Goal: Obtain resource: Obtain resource

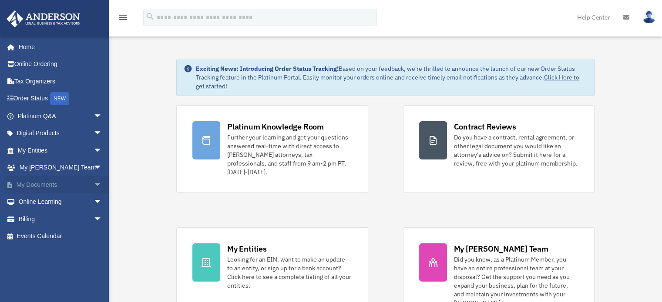
click at [58, 185] on link "My Documents arrow_drop_down" at bounding box center [60, 184] width 109 height 17
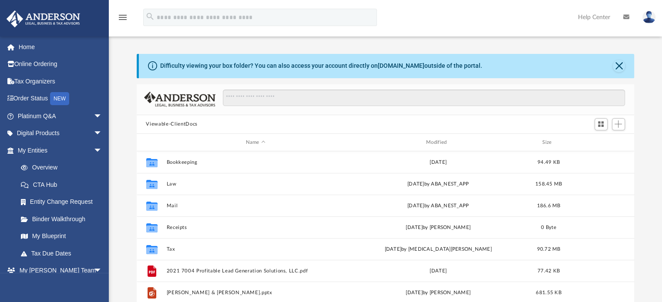
scroll to position [191, 491]
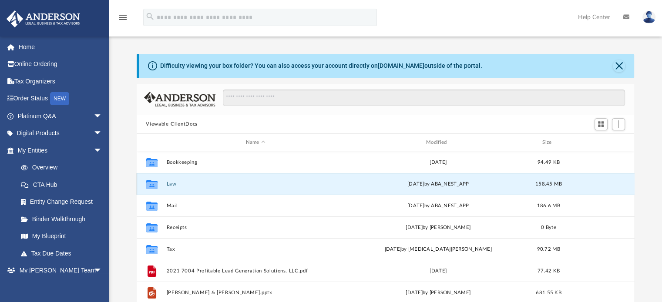
click at [171, 186] on button "Law" at bounding box center [255, 184] width 178 height 6
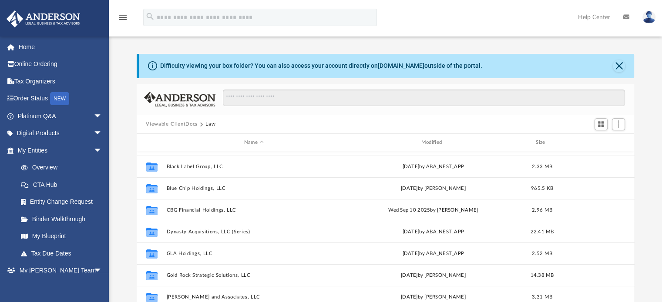
scroll to position [156, 0]
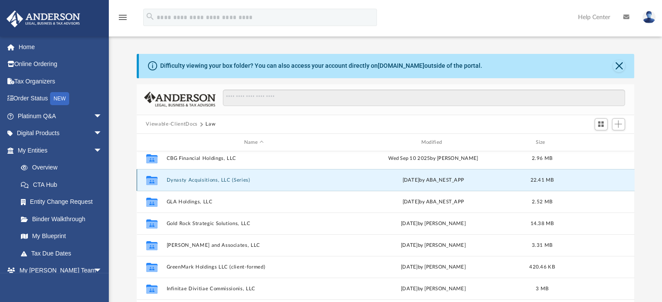
click at [195, 181] on button "Dynasty Acquisitions, LLC (Series)" at bounding box center [253, 181] width 175 height 6
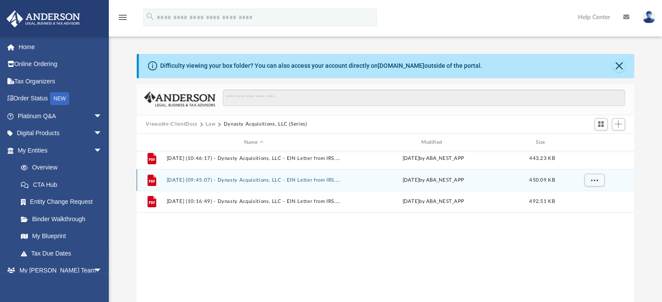
scroll to position [0, 0]
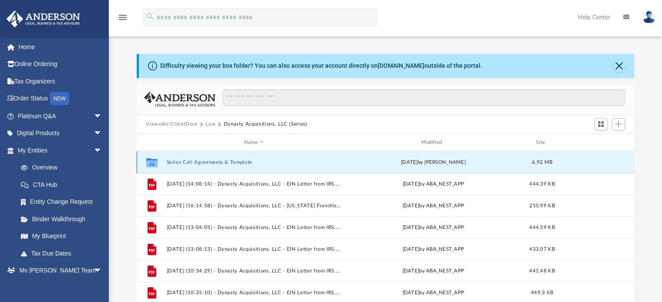
click at [192, 161] on button "Series Cell Agreements & Template" at bounding box center [253, 163] width 175 height 6
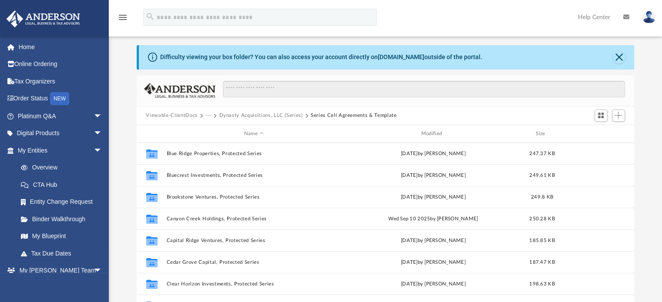
scroll to position [6, 0]
